Goal: Information Seeking & Learning: Learn about a topic

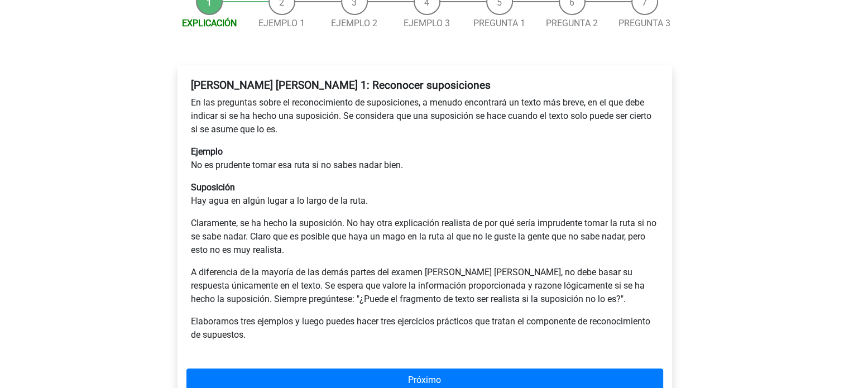
scroll to position [167, 0]
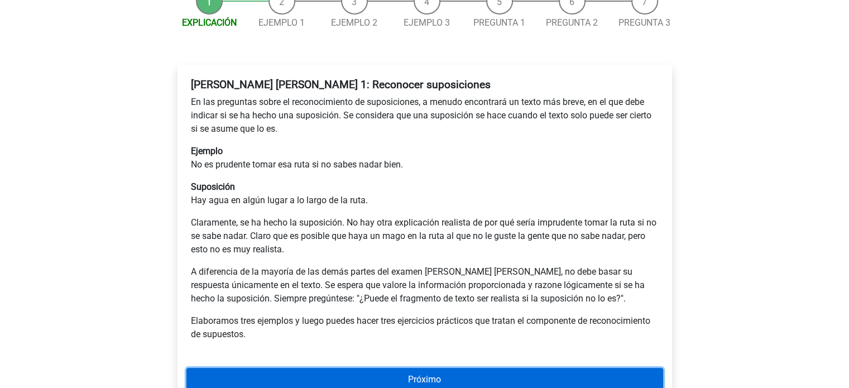
click at [418, 373] on font "Próximo" at bounding box center [424, 378] width 33 height 11
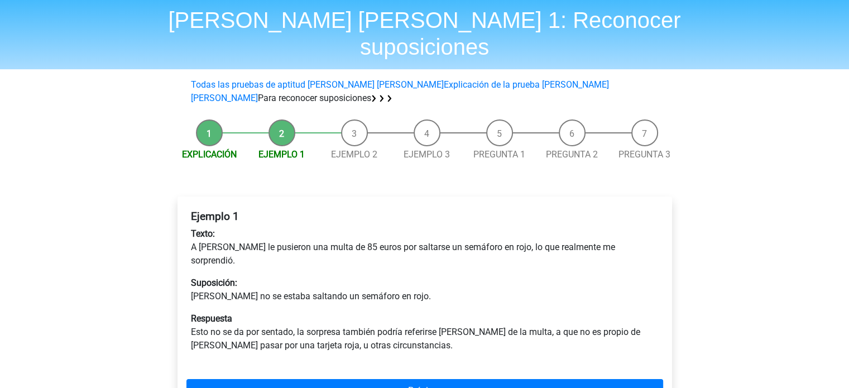
scroll to position [56, 0]
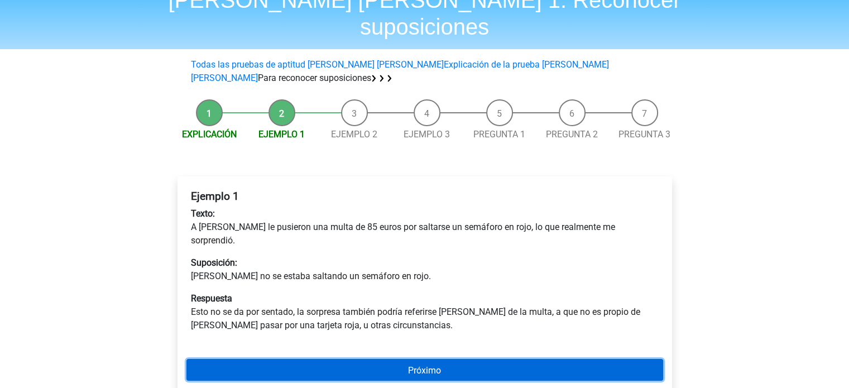
click at [396, 359] on link "Próximo" at bounding box center [424, 370] width 477 height 22
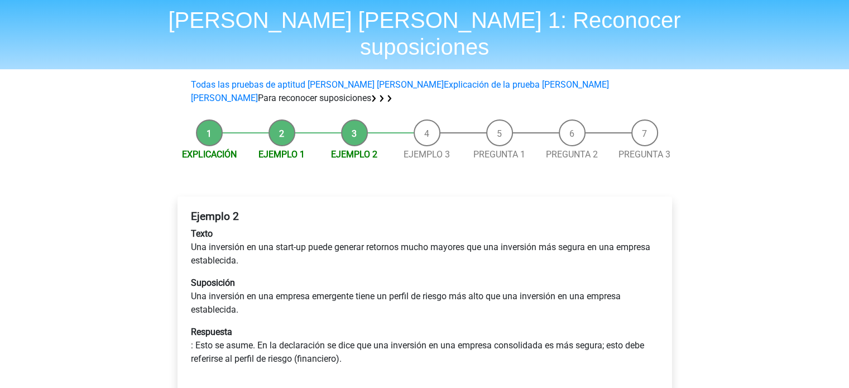
scroll to position [56, 0]
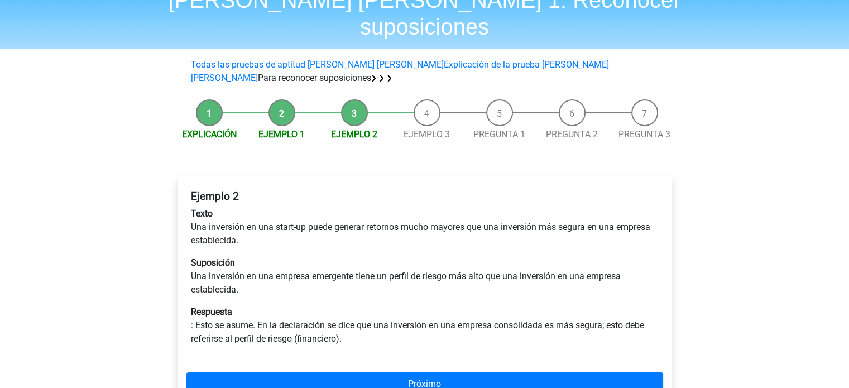
click at [141, 169] on div "Registro Neerlandés Inglés" at bounding box center [424, 341] width 849 height 794
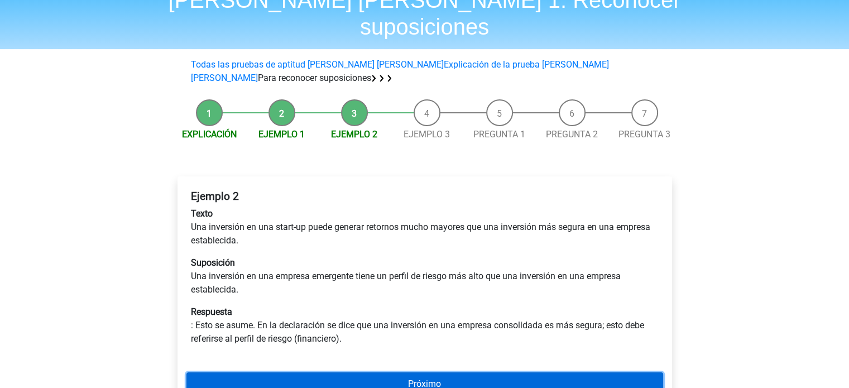
click at [425, 378] on font "Próximo" at bounding box center [424, 383] width 33 height 11
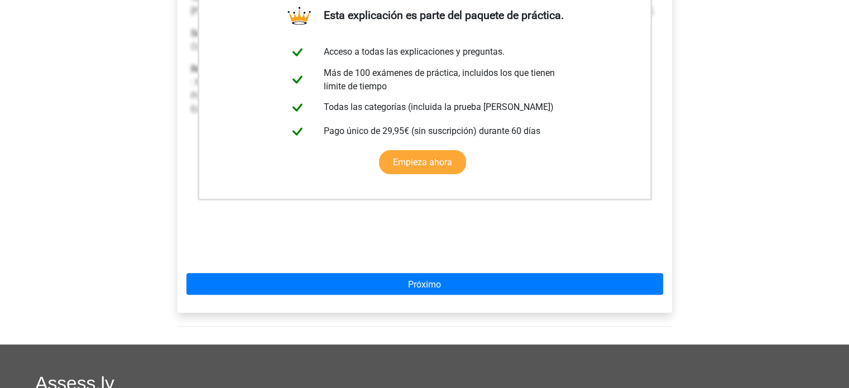
scroll to position [279, 0]
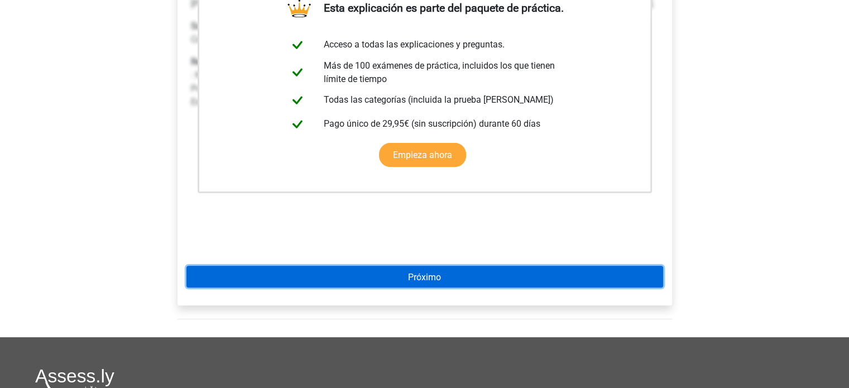
click at [450, 266] on link "Próximo" at bounding box center [424, 277] width 477 height 22
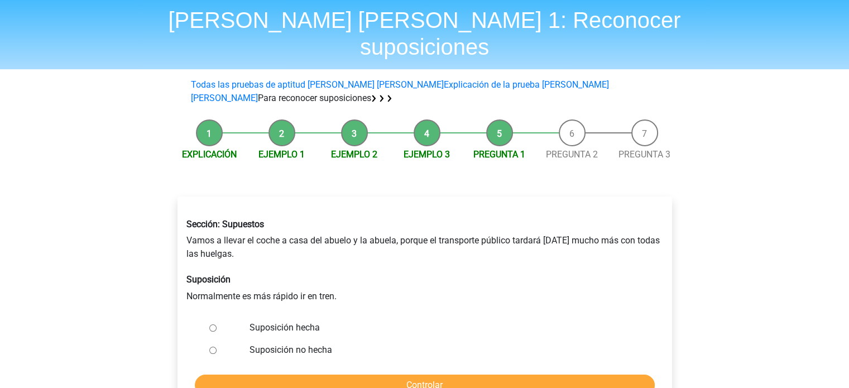
scroll to position [56, 0]
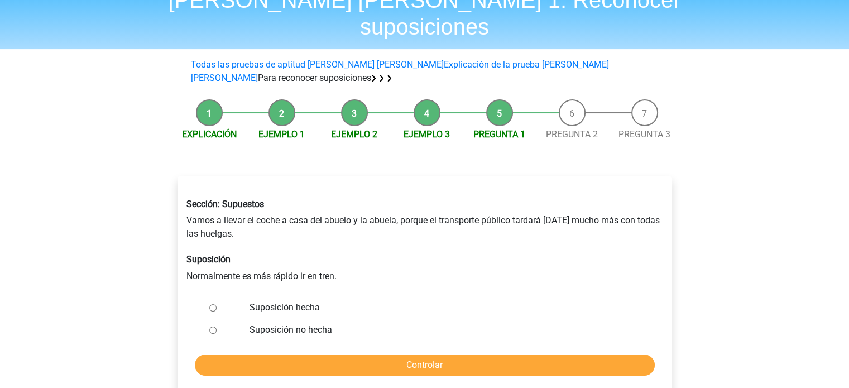
drag, startPoint x: 213, startPoint y: 304, endPoint x: 221, endPoint y: 315, distance: 14.0
click at [212, 327] on input "Suposición no hecha" at bounding box center [212, 330] width 7 height 7
radio input "true"
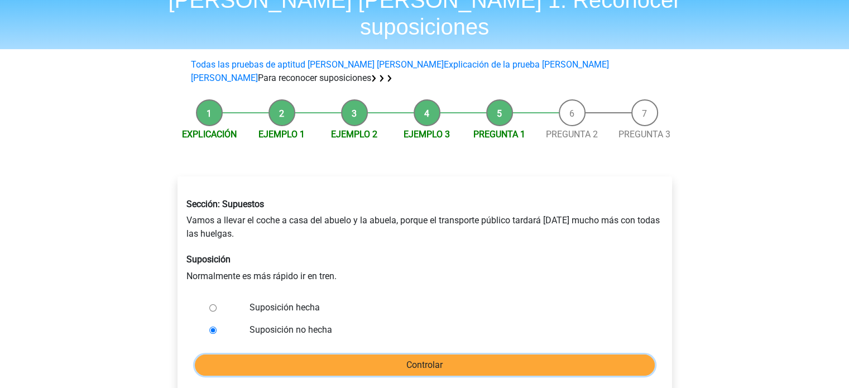
click at [435, 354] on input "Controlar" at bounding box center [425, 364] width 460 height 21
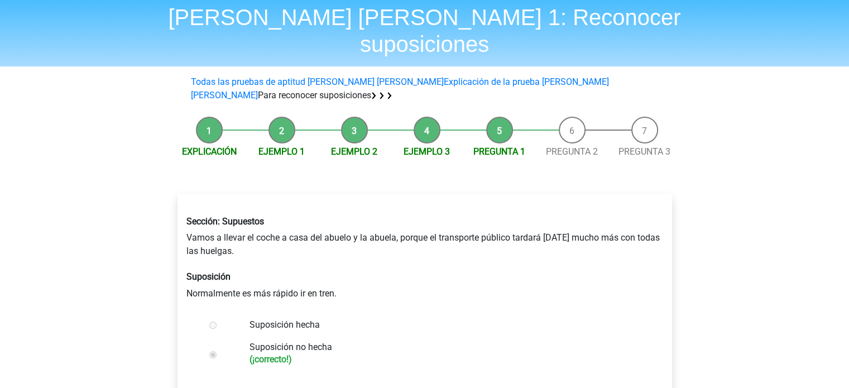
scroll to position [112, 0]
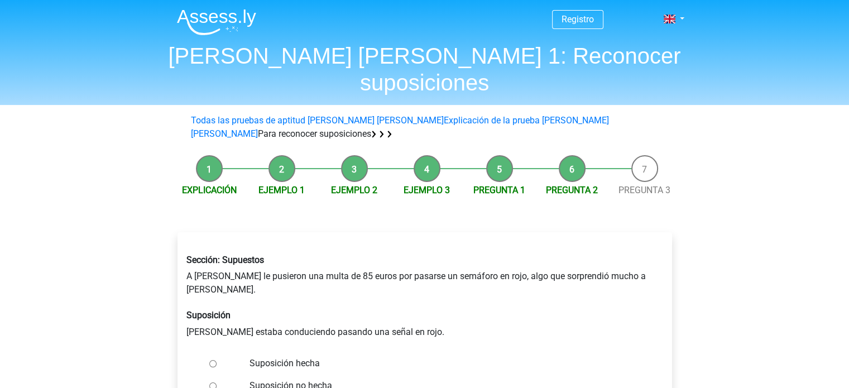
scroll to position [56, 0]
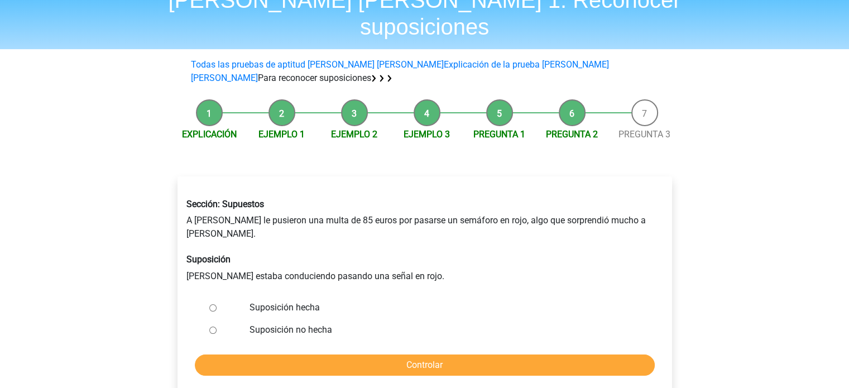
click at [209, 304] on input "Suposición hecha" at bounding box center [212, 307] width 7 height 7
radio input "true"
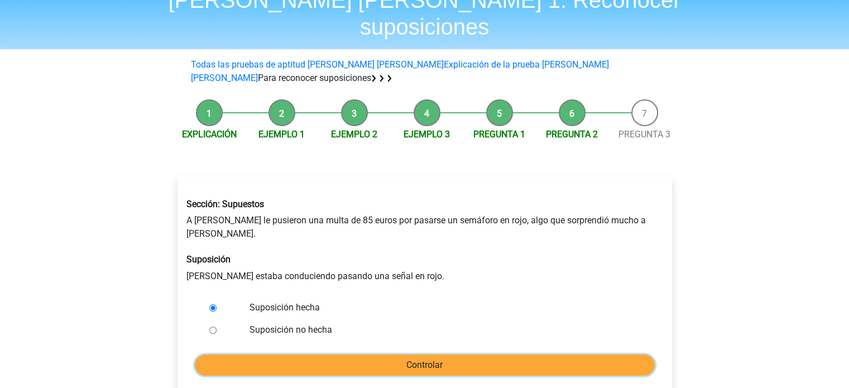
click at [415, 354] on input "Controlar" at bounding box center [425, 364] width 460 height 21
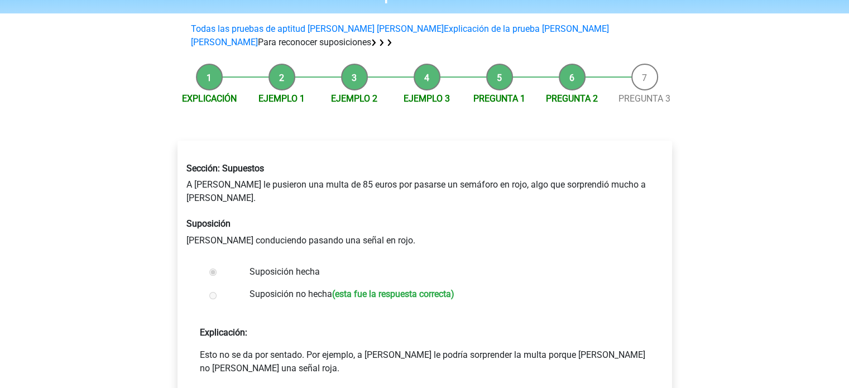
scroll to position [112, 0]
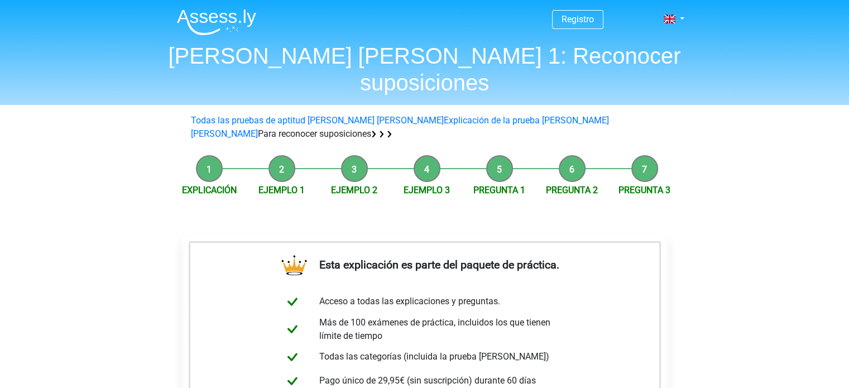
click at [234, 17] on img at bounding box center [216, 22] width 79 height 26
click at [328, 115] on font "[PERSON_NAME] [PERSON_NAME]" at bounding box center [376, 120] width 136 height 11
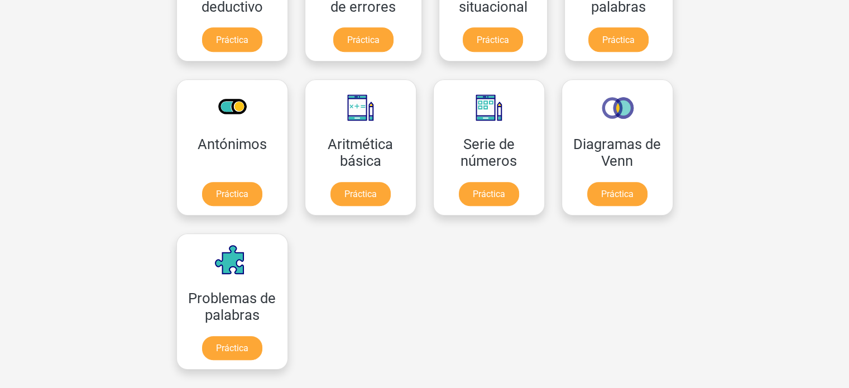
scroll to position [502, 0]
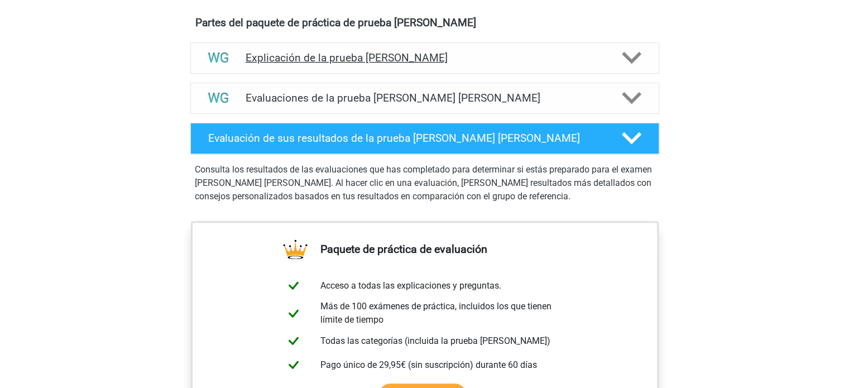
scroll to position [502, 0]
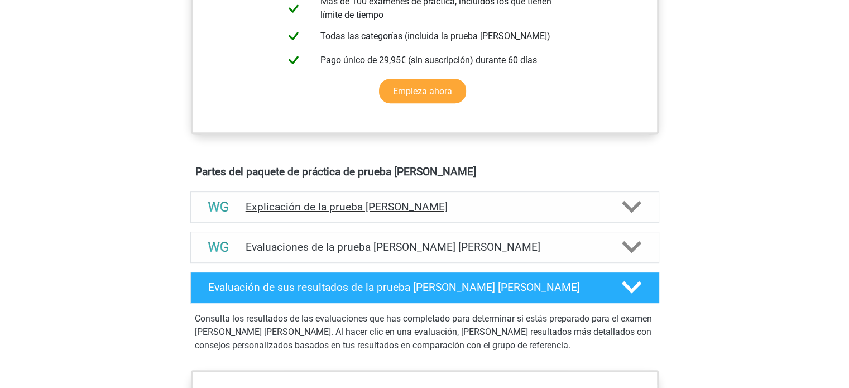
click at [625, 201] on polygon at bounding box center [632, 207] width 20 height 12
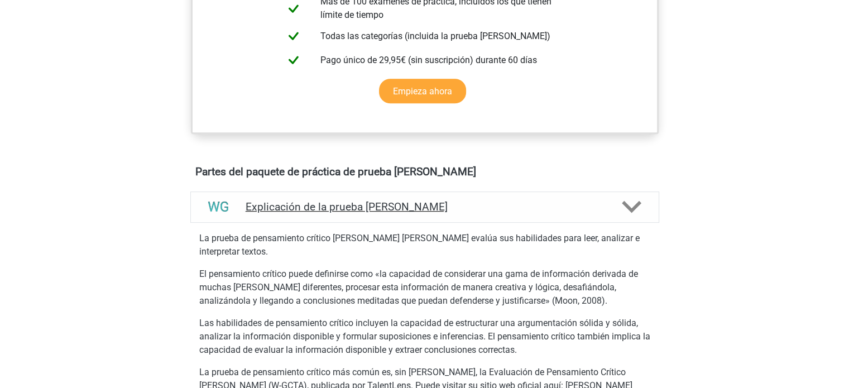
click at [625, 201] on polygon at bounding box center [632, 207] width 20 height 12
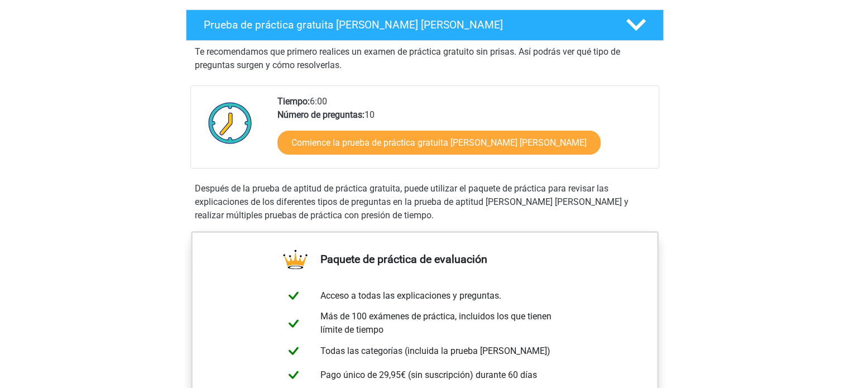
scroll to position [56, 0]
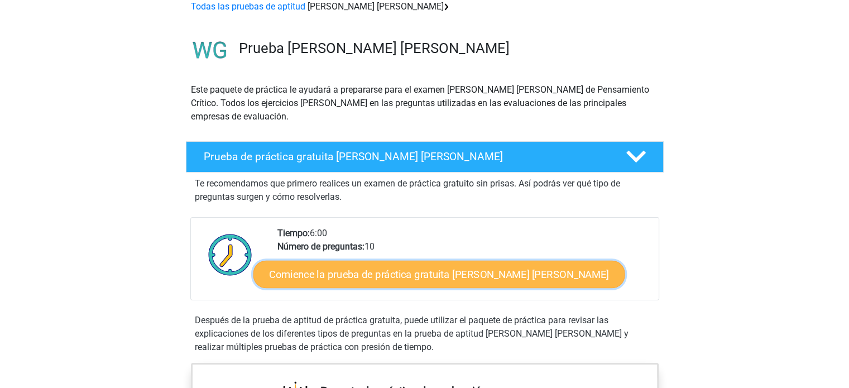
click at [411, 268] on font "Comience la prueba de práctica gratuita de Watson Glaser" at bounding box center [438, 274] width 339 height 12
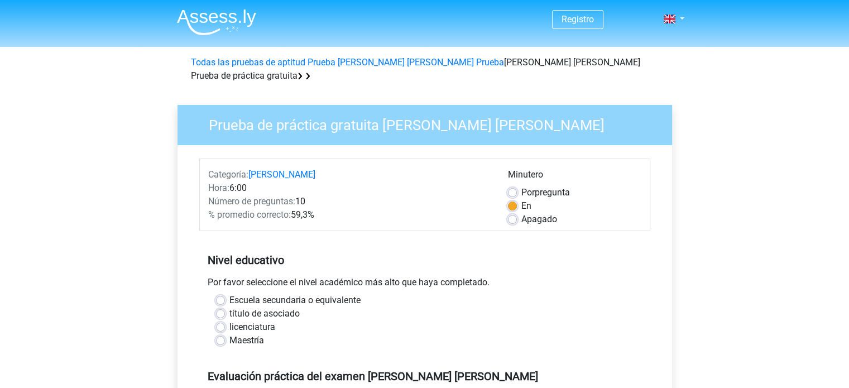
click at [229, 334] on label "Maestría" at bounding box center [246, 340] width 35 height 13
click at [218, 334] on input "Maestría" at bounding box center [220, 339] width 9 height 11
radio input "true"
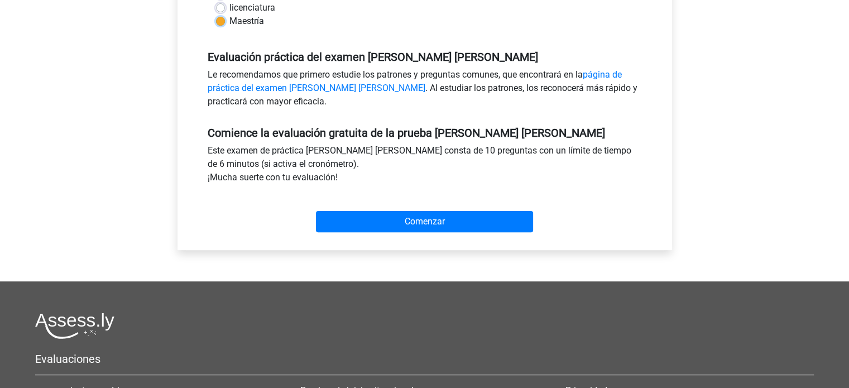
scroll to position [279, 0]
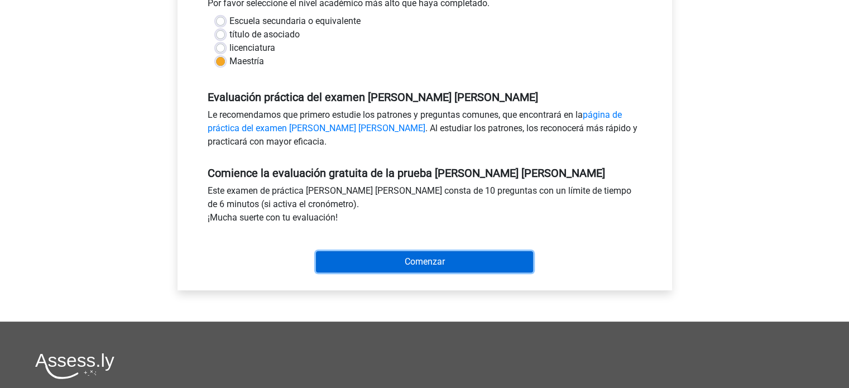
click at [395, 251] on input "Comenzar" at bounding box center [424, 261] width 217 height 21
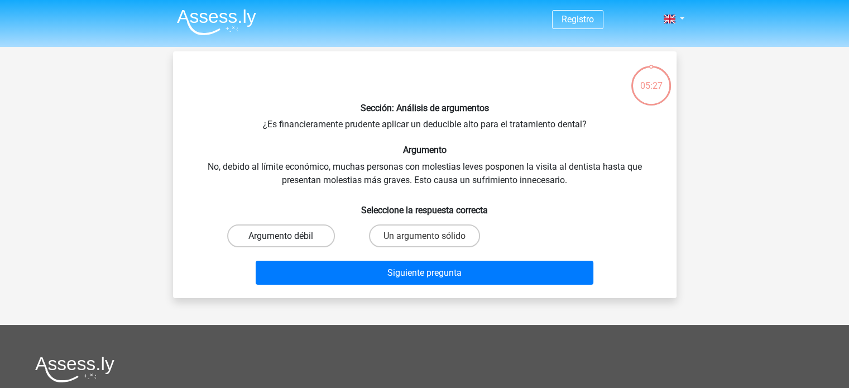
click at [308, 238] on font "Argumento débil" at bounding box center [280, 236] width 65 height 11
click at [288, 238] on input "Argumento débil" at bounding box center [284, 239] width 7 height 7
radio input "true"
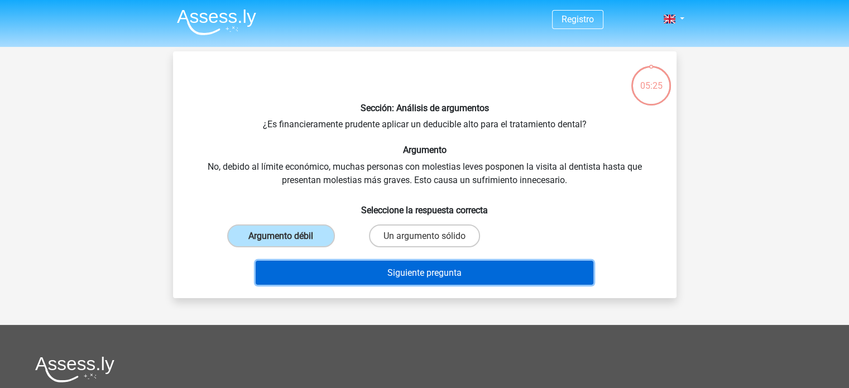
click at [450, 276] on font "Siguiente pregunta" at bounding box center [424, 272] width 74 height 11
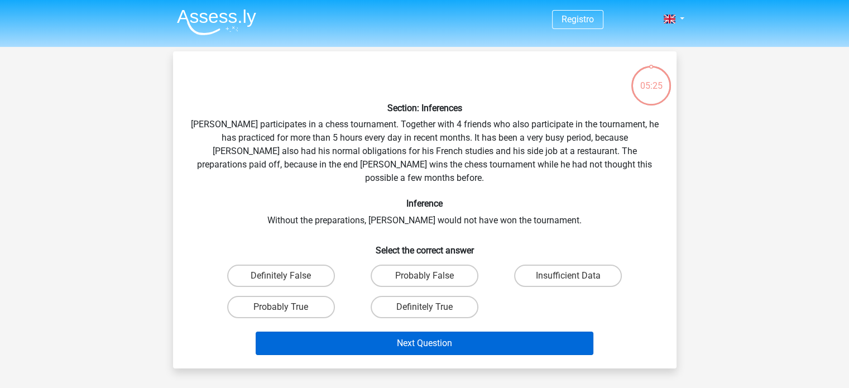
scroll to position [51, 0]
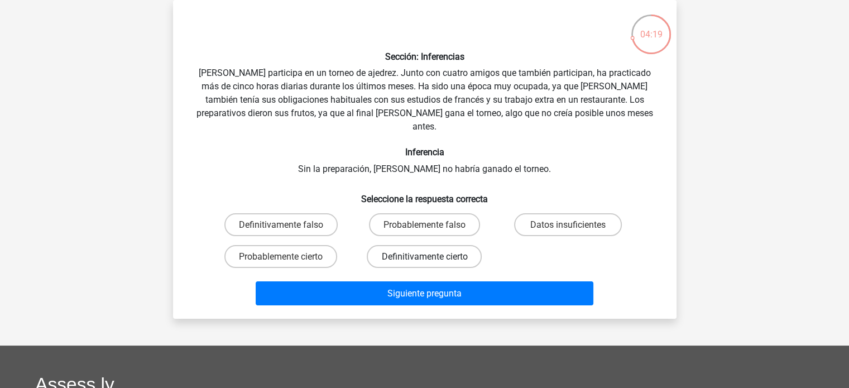
click at [416, 251] on font "Definitivamente cierto" at bounding box center [424, 256] width 86 height 11
click at [424, 256] on input "Definitivamente cierto" at bounding box center [427, 259] width 7 height 7
radio input "true"
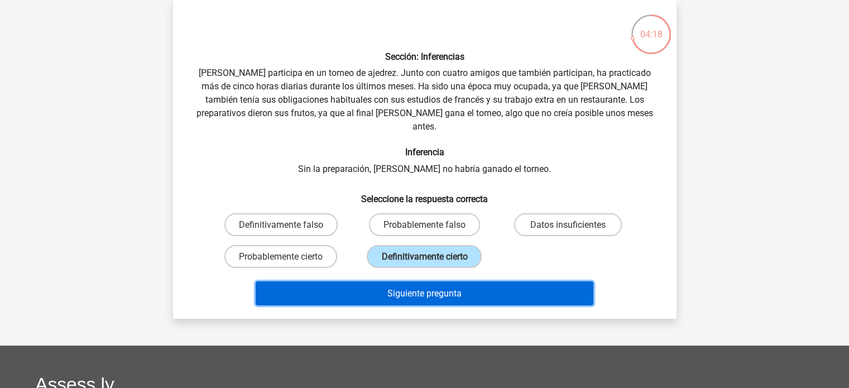
click at [429, 287] on font "Siguiente pregunta" at bounding box center [424, 292] width 74 height 11
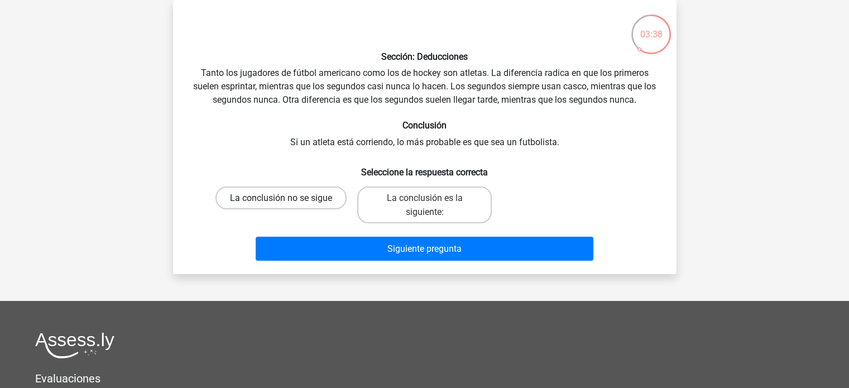
click at [305, 205] on label "La conclusión no se sigue" at bounding box center [280, 197] width 131 height 23
click at [288, 205] on input "La conclusión no se sigue" at bounding box center [284, 201] width 7 height 7
radio input "true"
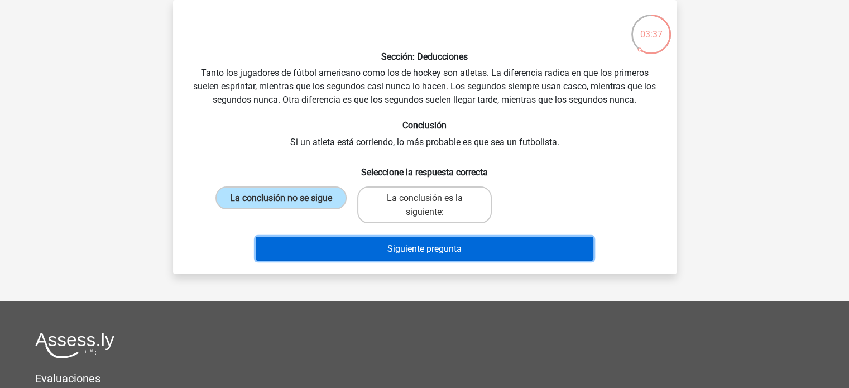
click at [389, 251] on font "Siguiente pregunta" at bounding box center [424, 248] width 74 height 11
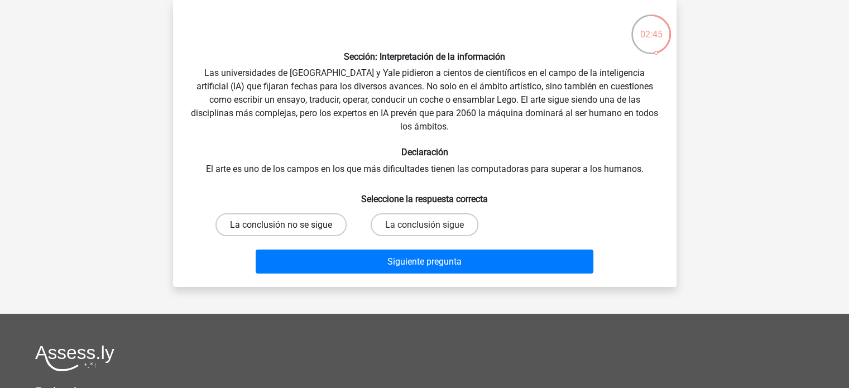
click at [299, 219] on font "La conclusión no se sigue" at bounding box center [281, 224] width 102 height 11
click at [288, 224] on input "La conclusión no se sigue" at bounding box center [284, 227] width 7 height 7
radio input "true"
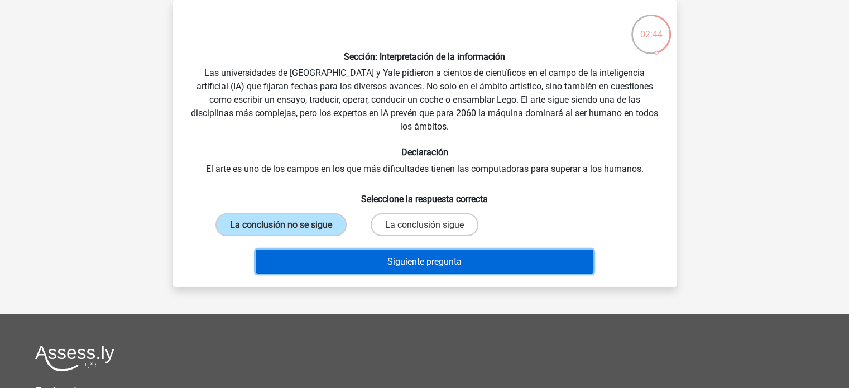
click at [409, 253] on button "Siguiente pregunta" at bounding box center [425, 262] width 338 height 24
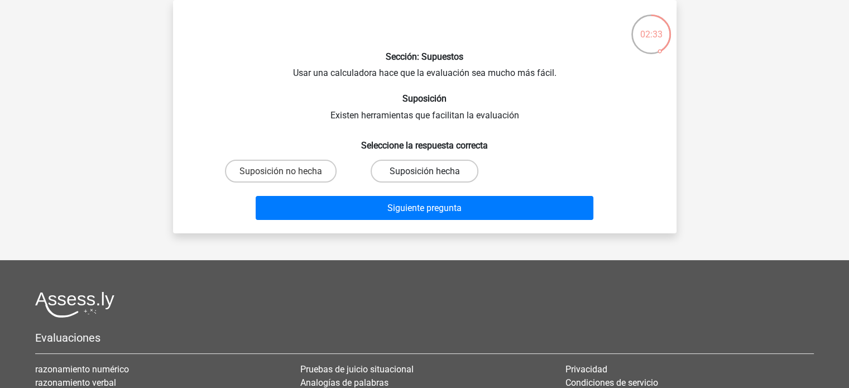
click at [404, 165] on label "Suposición hecha" at bounding box center [425, 171] width 108 height 23
click at [424, 171] on input "Suposición hecha" at bounding box center [427, 174] width 7 height 7
radio input "true"
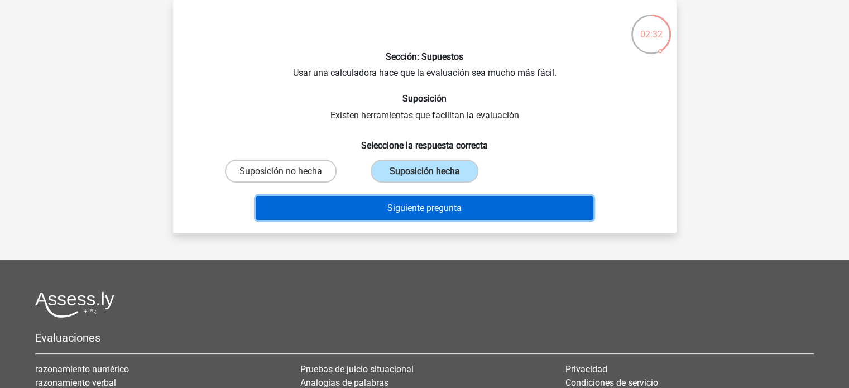
click at [421, 214] on button "Siguiente pregunta" at bounding box center [425, 208] width 338 height 24
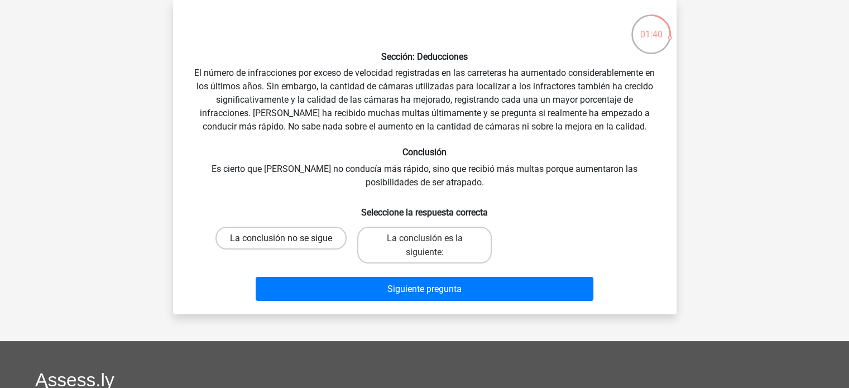
drag, startPoint x: 319, startPoint y: 247, endPoint x: 315, endPoint y: 243, distance: 5.9
click at [317, 245] on label "La conclusión no se sigue" at bounding box center [280, 238] width 131 height 23
click at [288, 245] on input "La conclusión no se sigue" at bounding box center [284, 241] width 7 height 7
radio input "true"
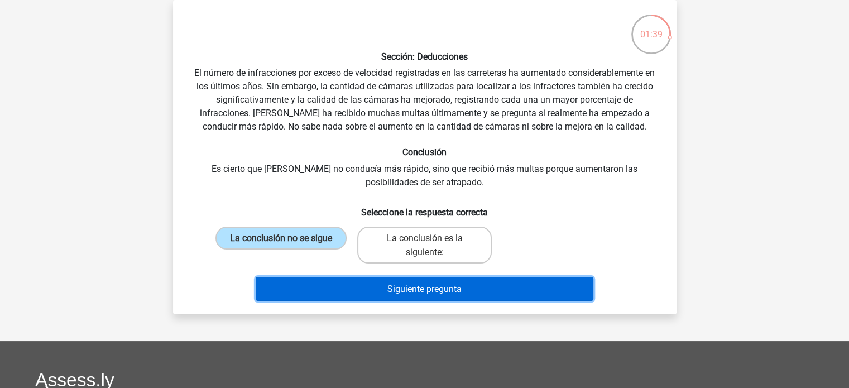
click at [451, 294] on font "Siguiente pregunta" at bounding box center [424, 289] width 74 height 11
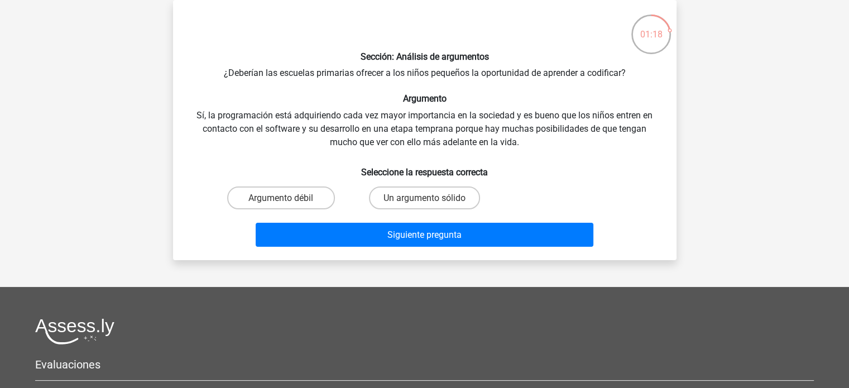
click at [424, 202] on input "Un argumento sólido" at bounding box center [427, 201] width 7 height 7
radio input "true"
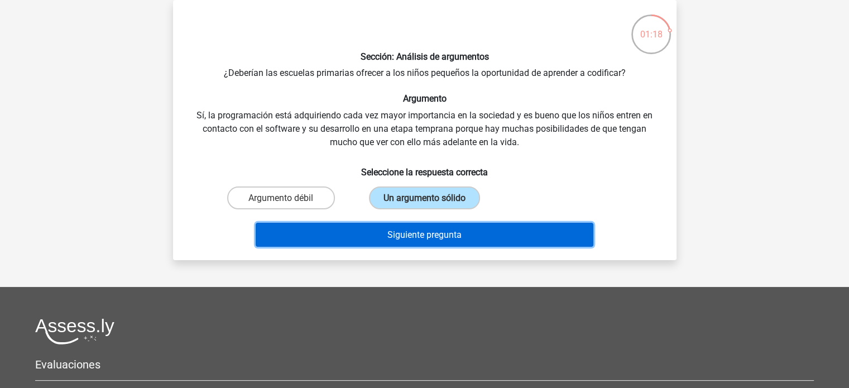
click at [434, 236] on font "Siguiente pregunta" at bounding box center [424, 234] width 74 height 11
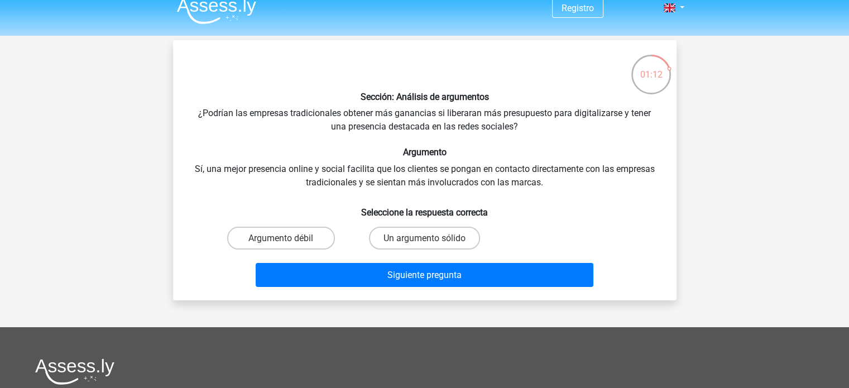
scroll to position [0, 0]
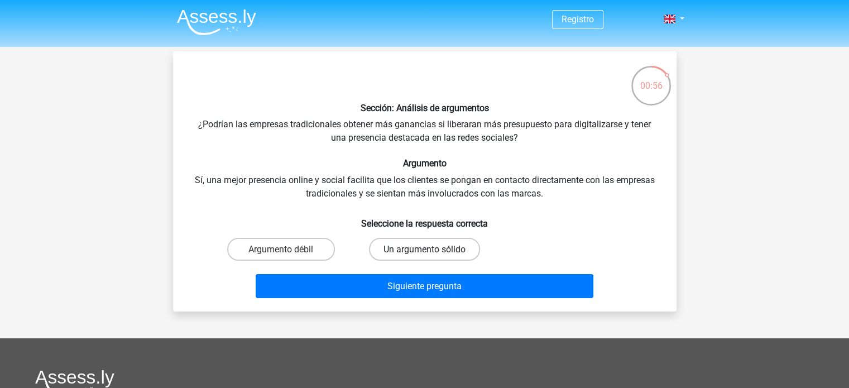
click at [395, 244] on font "Un argumento sólido" at bounding box center [424, 249] width 82 height 11
click at [424, 249] on input "Un argumento sólido" at bounding box center [427, 252] width 7 height 7
radio input "true"
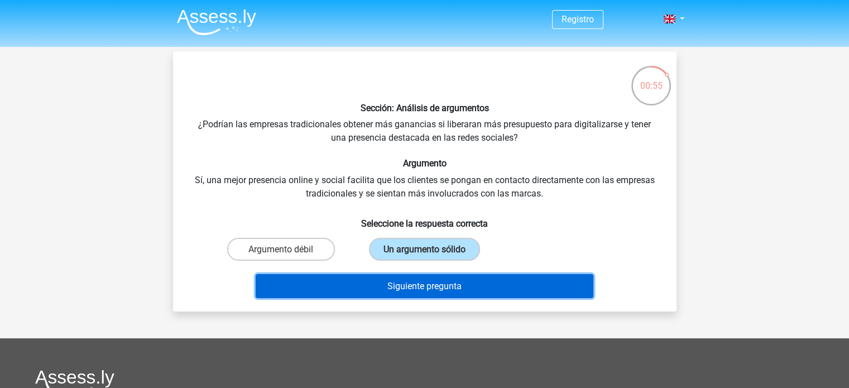
click at [426, 294] on button "Siguiente pregunta" at bounding box center [425, 286] width 338 height 24
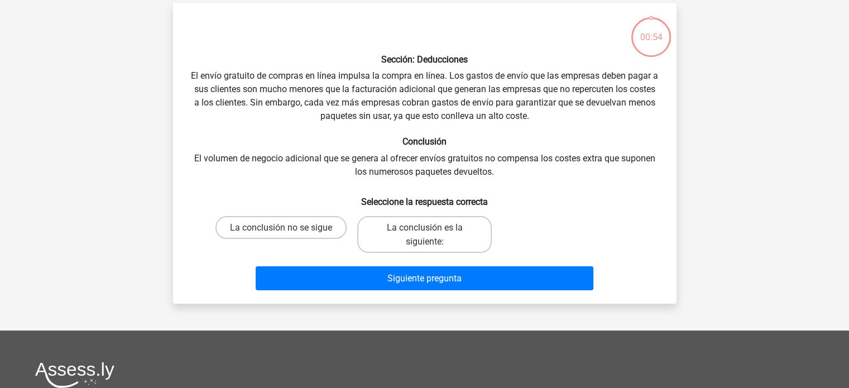
scroll to position [51, 0]
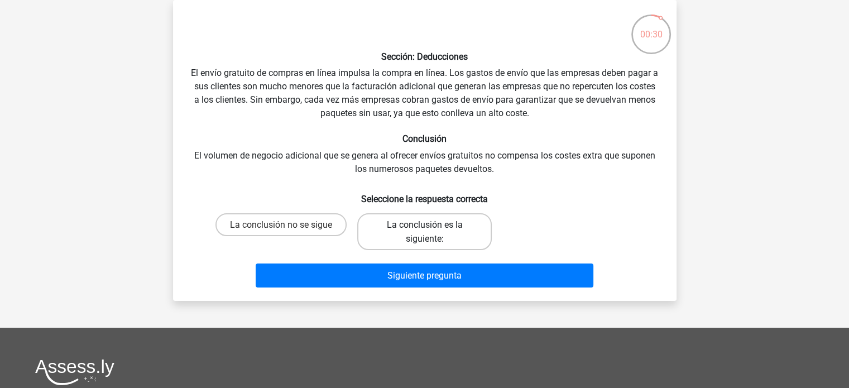
drag, startPoint x: 437, startPoint y: 236, endPoint x: 432, endPoint y: 259, distance: 23.9
click at [436, 236] on font "La conclusión es la siguiente:" at bounding box center [424, 231] width 76 height 25
click at [431, 232] on input "La conclusión es la siguiente:" at bounding box center [427, 227] width 7 height 7
radio input "true"
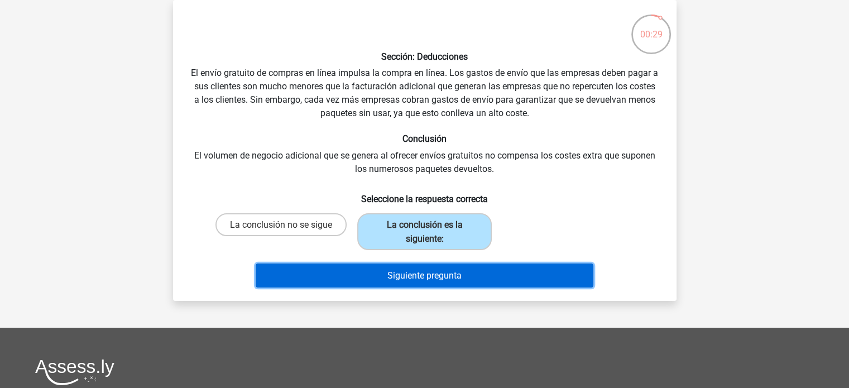
click at [453, 277] on font "Siguiente pregunta" at bounding box center [424, 275] width 74 height 11
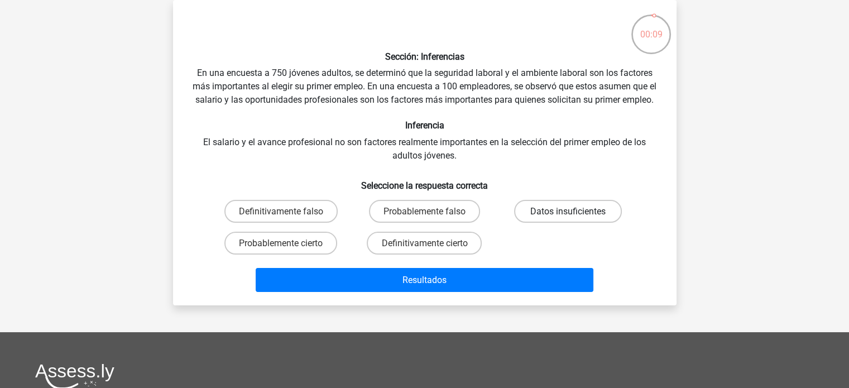
click at [562, 217] on font "Datos insuficientes" at bounding box center [567, 211] width 75 height 11
click at [568, 218] on input "Datos insuficientes" at bounding box center [571, 214] width 7 height 7
radio input "true"
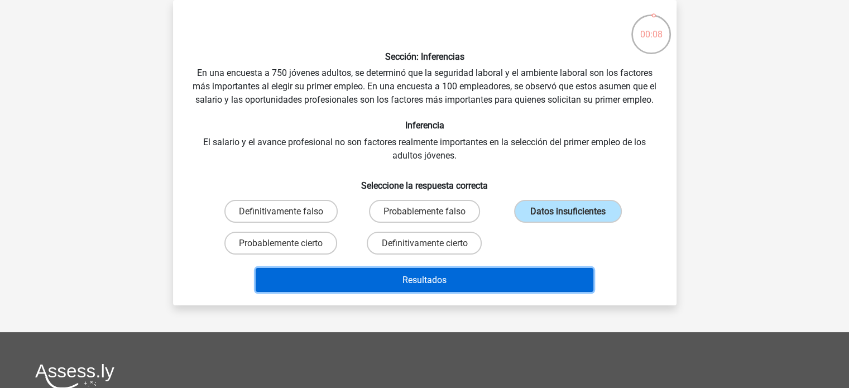
drag, startPoint x: 479, startPoint y: 293, endPoint x: 462, endPoint y: 296, distance: 17.6
click at [478, 292] on button "Resultados" at bounding box center [425, 280] width 338 height 24
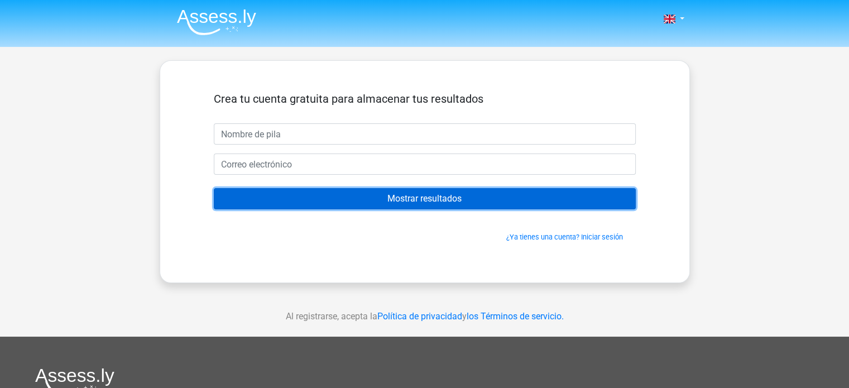
click at [421, 189] on input "Mostrar resultados" at bounding box center [425, 198] width 422 height 21
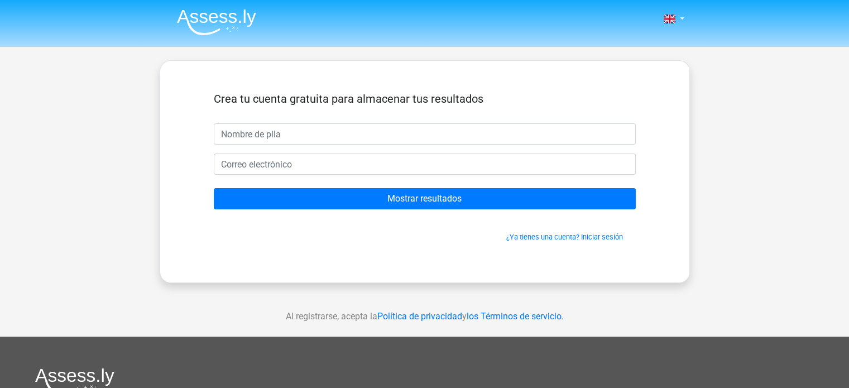
click at [234, 120] on div "Crea tu cuenta gratuita para almacenar tus resultados" at bounding box center [425, 107] width 422 height 31
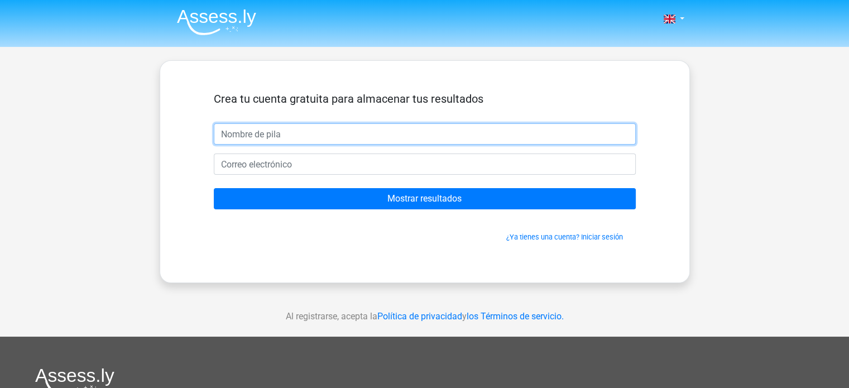
click at [247, 134] on input "text" at bounding box center [425, 133] width 422 height 21
type input "[PERSON_NAME]"
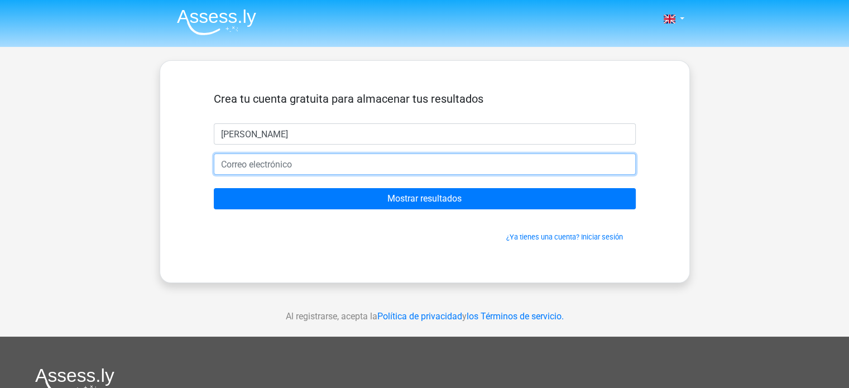
click at [271, 168] on input "email" at bounding box center [425, 164] width 422 height 21
type input "[PERSON_NAME][EMAIL_ADDRESS][DOMAIN_NAME]"
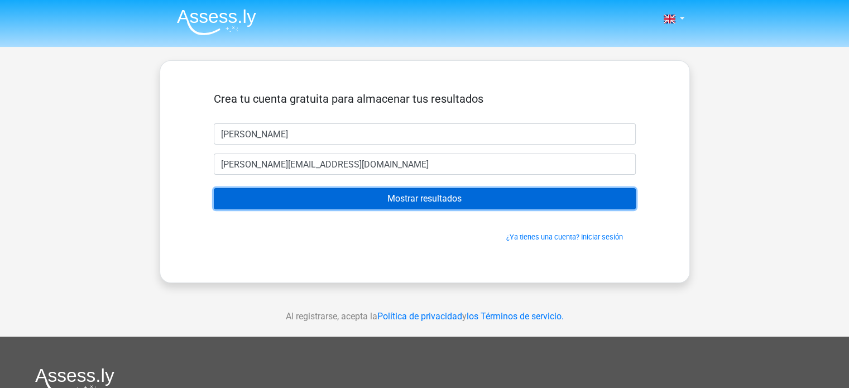
click at [438, 196] on input "Mostrar resultados" at bounding box center [425, 198] width 422 height 21
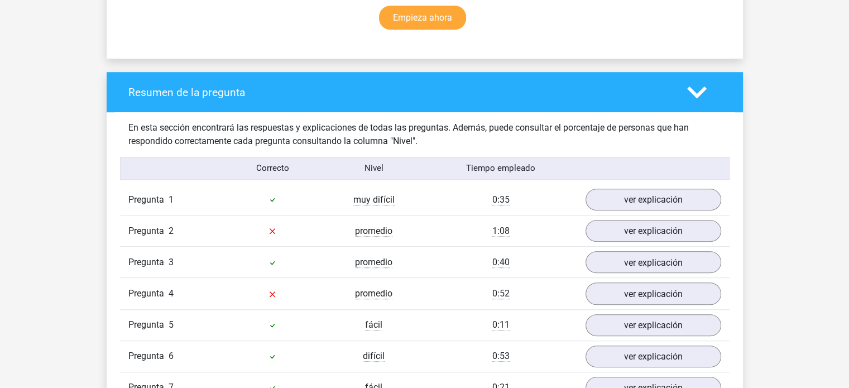
scroll to position [893, 0]
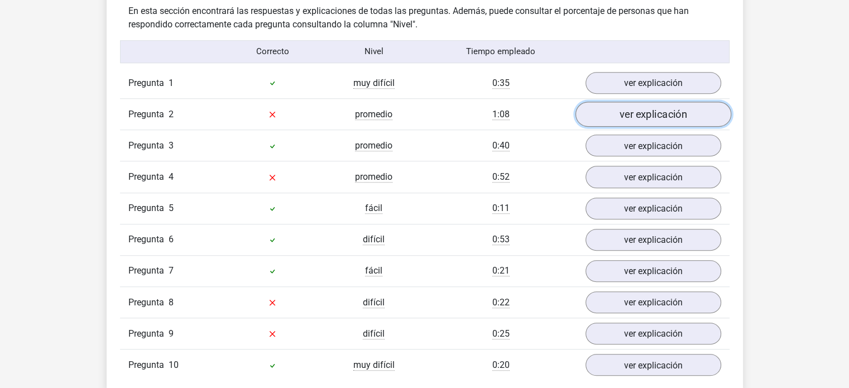
click at [635, 127] on link "ver explicación" at bounding box center [653, 114] width 156 height 25
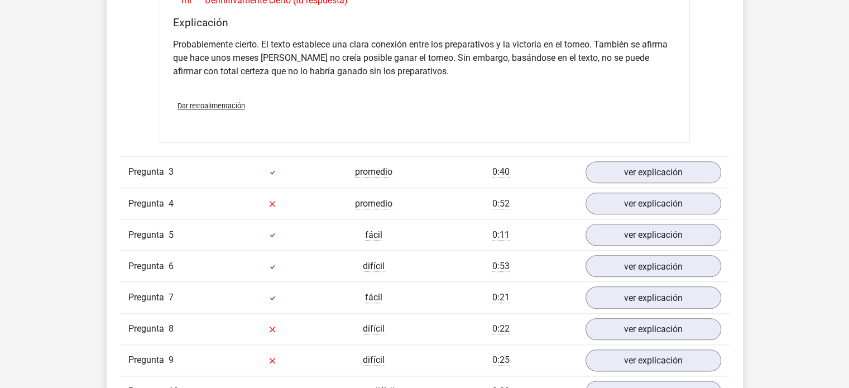
scroll to position [1284, 0]
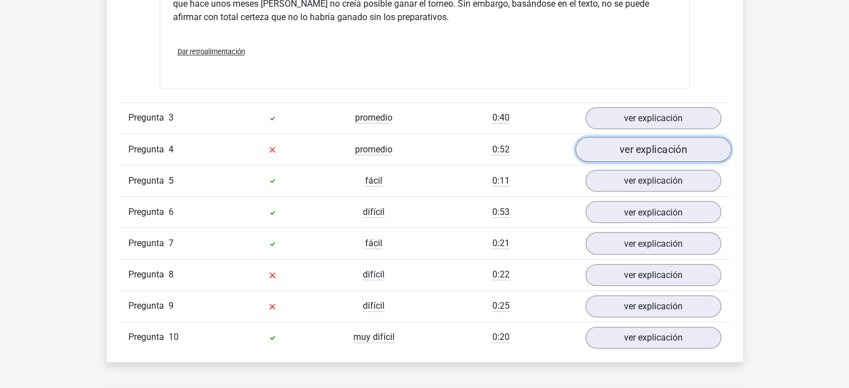
click at [636, 156] on font "ver explicación" at bounding box center [654, 149] width 68 height 12
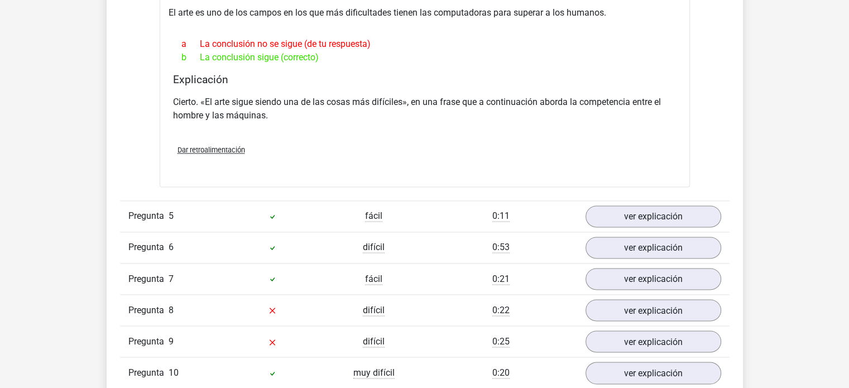
scroll to position [1619, 0]
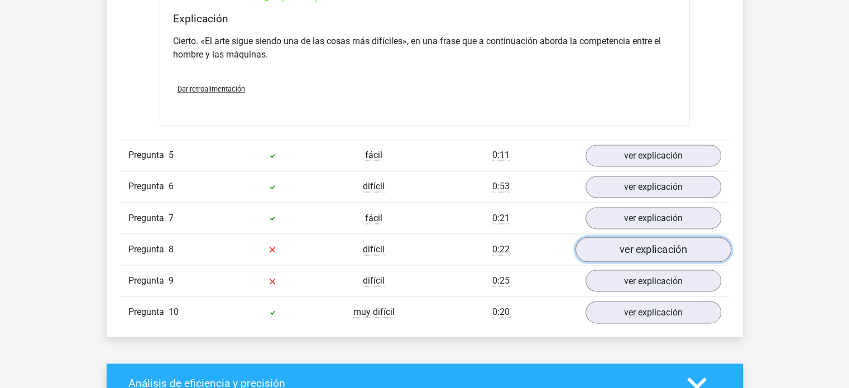
click at [654, 256] on font "ver explicación" at bounding box center [654, 249] width 68 height 12
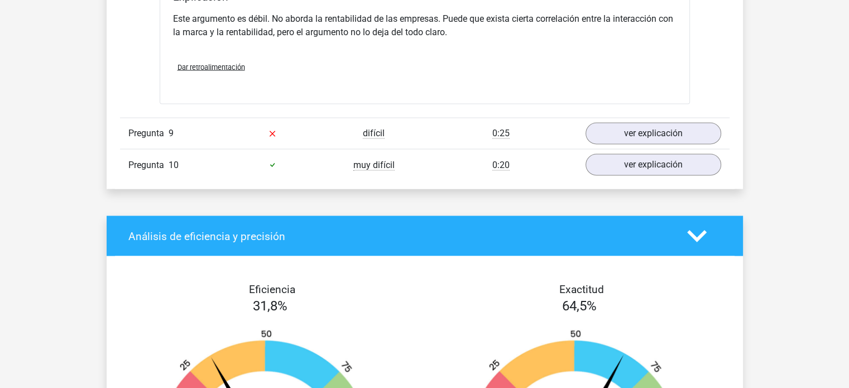
scroll to position [2065, 0]
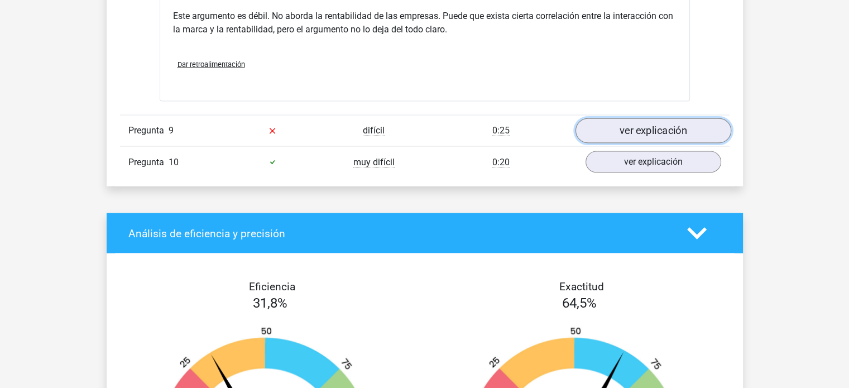
click at [630, 136] on font "ver explicación" at bounding box center [654, 130] width 68 height 12
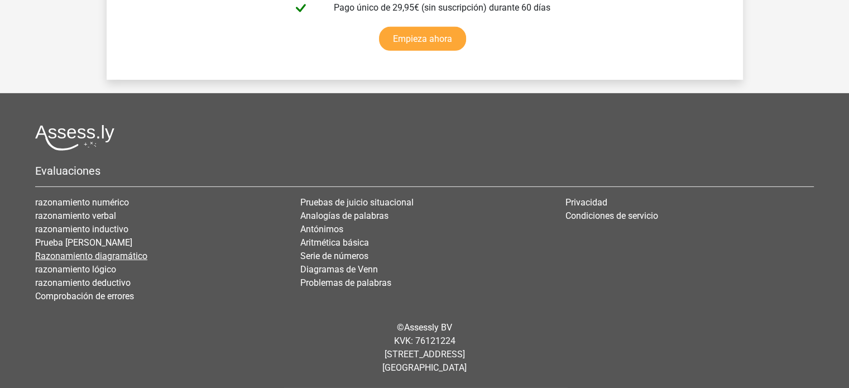
scroll to position [3656, 0]
